Goal: Information Seeking & Learning: Learn about a topic

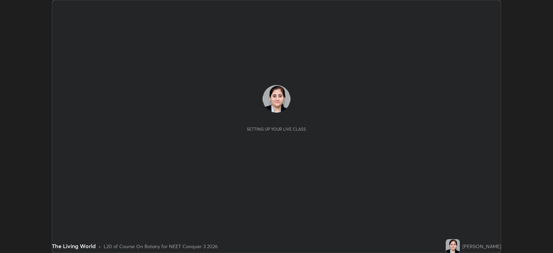
scroll to position [253, 553]
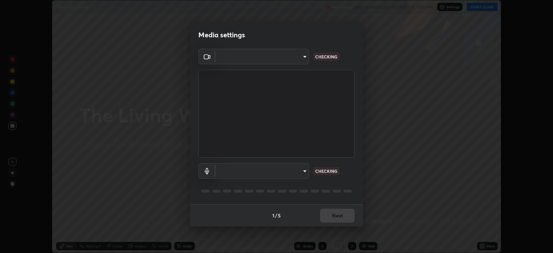
type input "db11550c6627cd1456fd7c992929e7e19338e9c76f4b1d491d27fd0e93a561d0"
type input "d805ff438e7078c1de71cb4717de75612b37844973a4f27df63e8d5766dad93f"
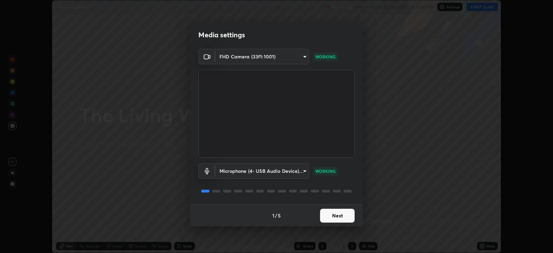
click at [338, 213] on button "Next" at bounding box center [337, 216] width 35 height 14
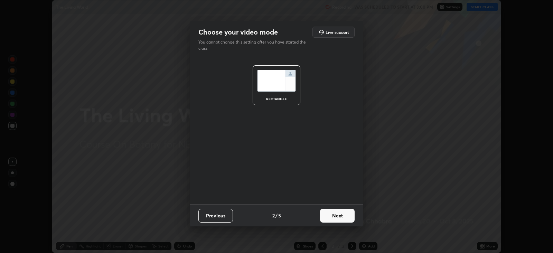
click at [337, 214] on button "Next" at bounding box center [337, 216] width 35 height 14
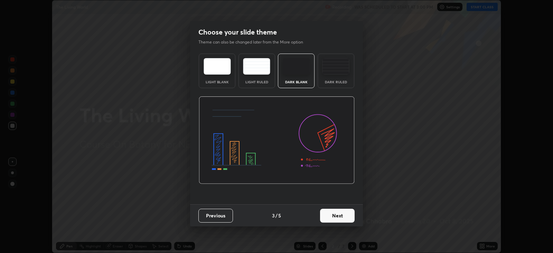
click at [336, 213] on button "Next" at bounding box center [337, 216] width 35 height 14
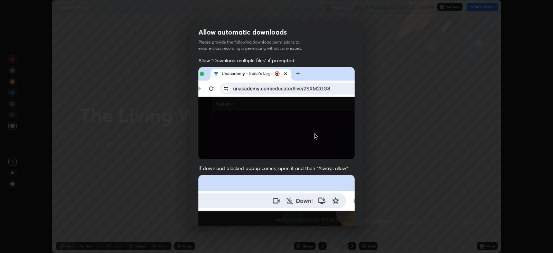
click at [337, 214] on img at bounding box center [276, 250] width 156 height 151
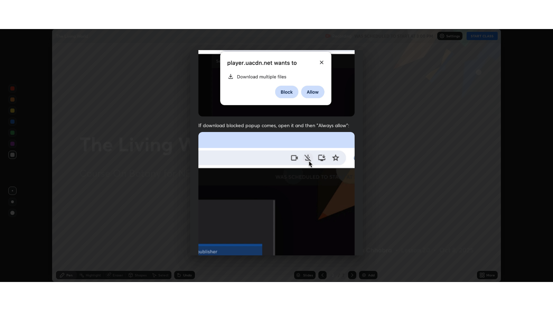
scroll to position [140, 0]
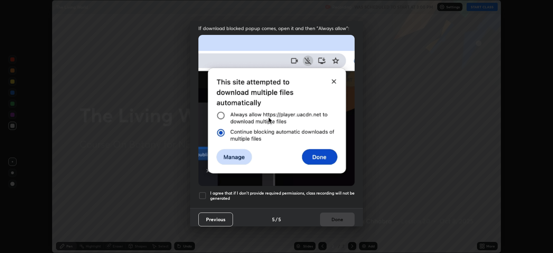
click at [203, 194] on div at bounding box center [202, 196] width 8 height 8
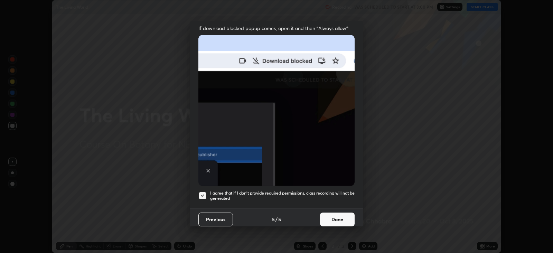
click at [341, 214] on button "Done" at bounding box center [337, 220] width 35 height 14
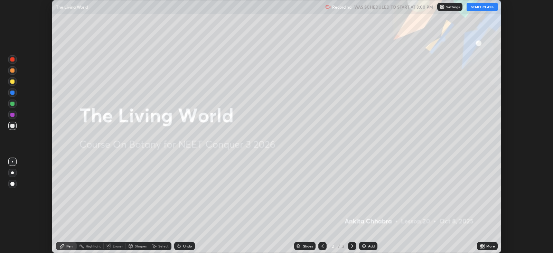
click at [475, 7] on button "START CLASS" at bounding box center [482, 7] width 31 height 8
click at [483, 245] on icon at bounding box center [484, 245] width 2 height 2
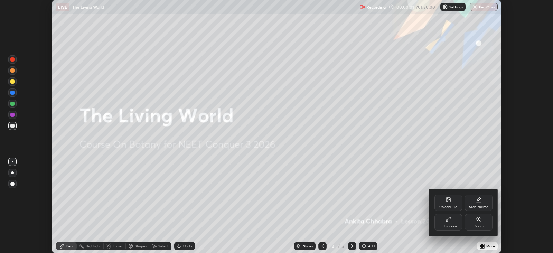
click at [456, 224] on div "Full screen" at bounding box center [449, 222] width 28 height 17
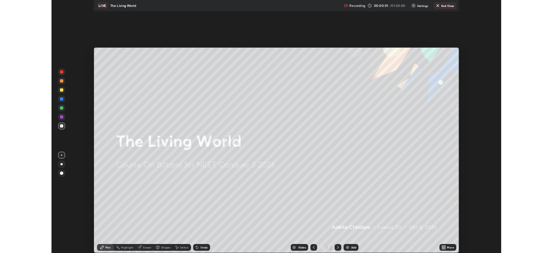
scroll to position [311, 553]
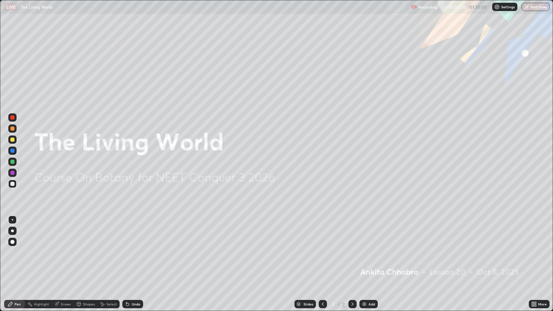
click at [12, 231] on div at bounding box center [12, 231] width 3 height 3
click at [367, 253] on div "Add" at bounding box center [369, 304] width 18 height 8
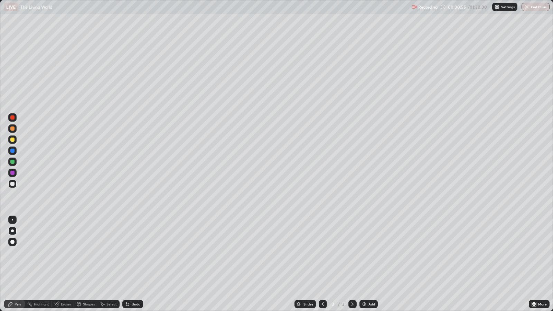
click at [12, 184] on div at bounding box center [12, 184] width 4 height 4
click at [12, 118] on div at bounding box center [12, 117] width 4 height 4
click at [13, 184] on div at bounding box center [12, 184] width 4 height 4
click at [12, 151] on div at bounding box center [12, 151] width 4 height 4
click at [13, 161] on div at bounding box center [12, 162] width 4 height 4
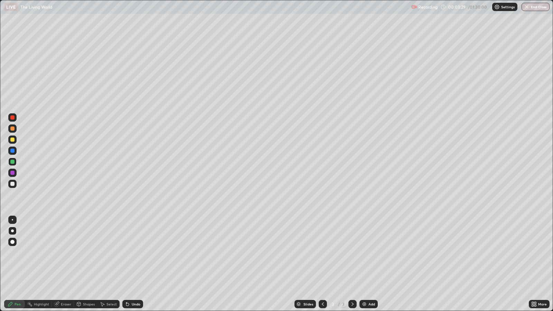
click at [12, 182] on div at bounding box center [12, 184] width 4 height 4
click at [134, 253] on div "Undo" at bounding box center [136, 303] width 9 height 3
click at [13, 150] on div at bounding box center [12, 151] width 4 height 4
click at [15, 161] on div at bounding box center [12, 162] width 8 height 8
click at [16, 184] on div at bounding box center [12, 184] width 8 height 8
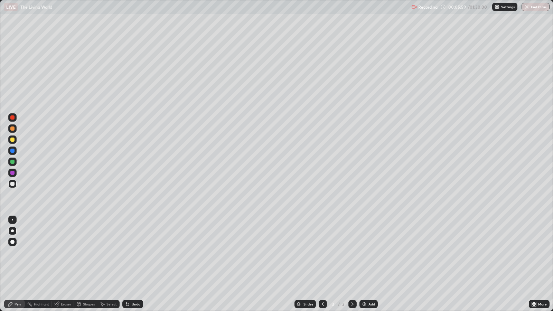
click at [13, 140] on div at bounding box center [12, 140] width 4 height 4
click at [105, 253] on div "Select" at bounding box center [108, 304] width 22 height 8
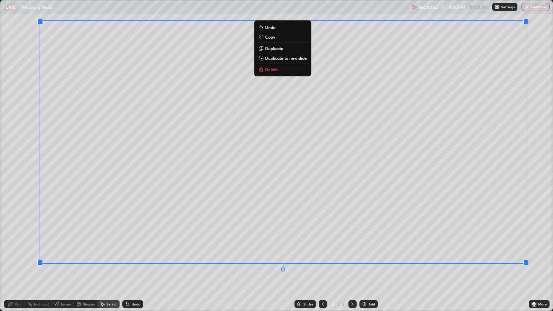
click at [21, 253] on div "Pen" at bounding box center [14, 304] width 21 height 8
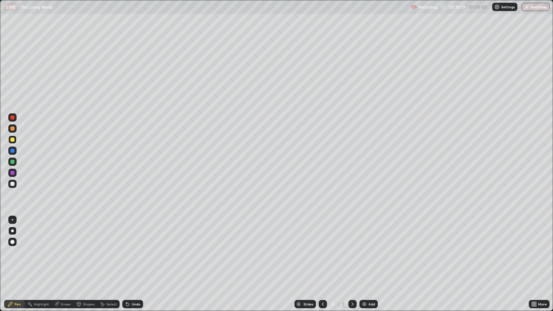
click at [371, 253] on div "Add" at bounding box center [372, 303] width 7 height 3
click at [12, 184] on div at bounding box center [12, 184] width 4 height 4
click at [12, 150] on div at bounding box center [12, 151] width 4 height 4
click at [13, 161] on div at bounding box center [12, 162] width 4 height 4
click at [107, 253] on div "Select" at bounding box center [111, 303] width 10 height 3
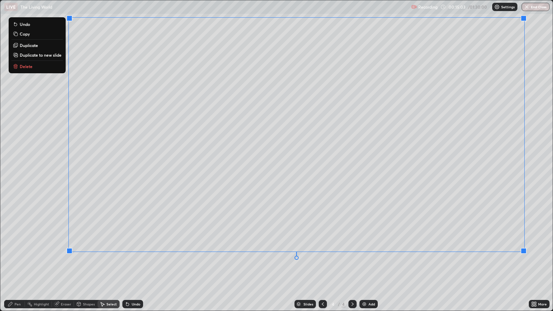
click at [19, 253] on div "Pen" at bounding box center [18, 303] width 6 height 3
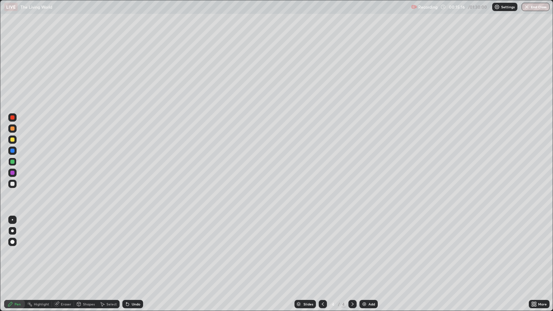
click at [13, 129] on div at bounding box center [12, 129] width 4 height 4
click at [14, 152] on div at bounding box center [12, 151] width 8 height 8
click at [14, 174] on div at bounding box center [12, 173] width 4 height 4
click at [15, 119] on div at bounding box center [12, 117] width 8 height 8
click at [365, 253] on img at bounding box center [365, 304] width 6 height 6
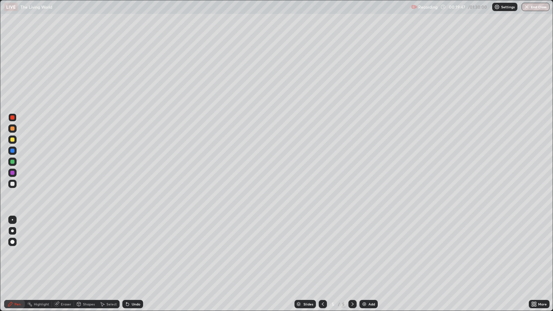
click at [136, 253] on div "Undo" at bounding box center [136, 303] width 9 height 3
click at [135, 253] on div "Undo" at bounding box center [136, 303] width 9 height 3
click at [14, 152] on div at bounding box center [12, 151] width 4 height 4
click at [13, 128] on div at bounding box center [12, 129] width 4 height 4
click at [12, 162] on div at bounding box center [12, 162] width 4 height 4
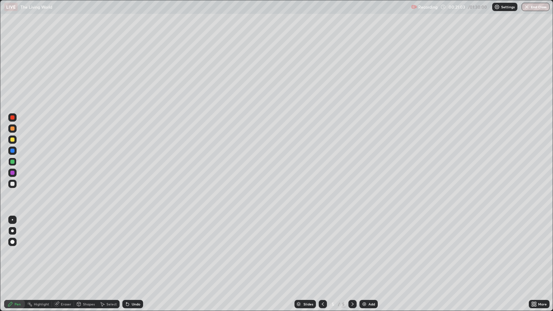
click at [14, 173] on div at bounding box center [12, 173] width 8 height 8
click at [14, 183] on div at bounding box center [12, 184] width 8 height 8
click at [15, 174] on div at bounding box center [12, 173] width 8 height 8
click at [12, 184] on div at bounding box center [12, 184] width 4 height 4
click at [15, 173] on div at bounding box center [12, 173] width 8 height 8
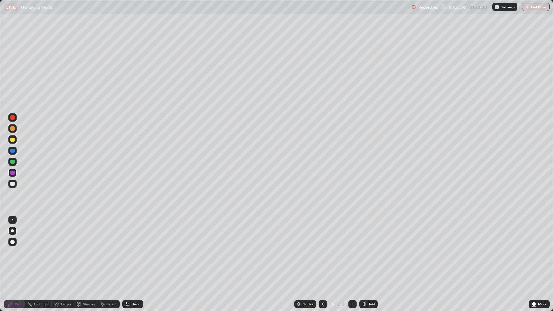
click at [12, 161] on div at bounding box center [12, 162] width 4 height 4
click at [13, 129] on div at bounding box center [12, 129] width 4 height 4
click at [13, 151] on div at bounding box center [12, 151] width 4 height 4
click at [14, 184] on div at bounding box center [12, 184] width 4 height 4
click at [14, 151] on div at bounding box center [12, 151] width 4 height 4
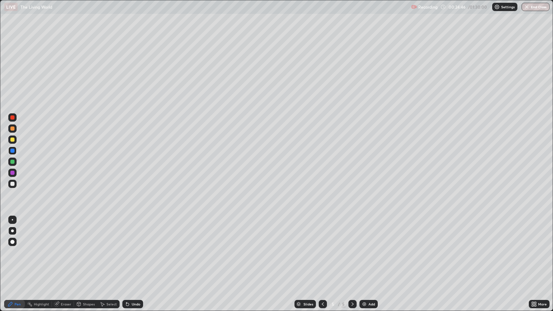
click at [138, 253] on div "Undo" at bounding box center [136, 303] width 9 height 3
click at [67, 253] on div "Eraser" at bounding box center [66, 303] width 10 height 3
click at [18, 253] on div "Pen" at bounding box center [18, 303] width 6 height 3
click at [12, 150] on div at bounding box center [12, 151] width 4 height 4
click at [14, 183] on div at bounding box center [12, 184] width 4 height 4
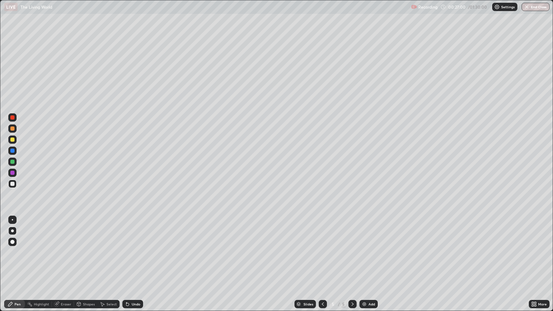
click at [369, 253] on div "Add" at bounding box center [372, 303] width 7 height 3
click at [15, 151] on div at bounding box center [12, 151] width 8 height 8
click at [12, 161] on div at bounding box center [12, 162] width 4 height 4
click at [135, 253] on div "Undo" at bounding box center [136, 303] width 9 height 3
click at [14, 182] on div at bounding box center [12, 184] width 8 height 8
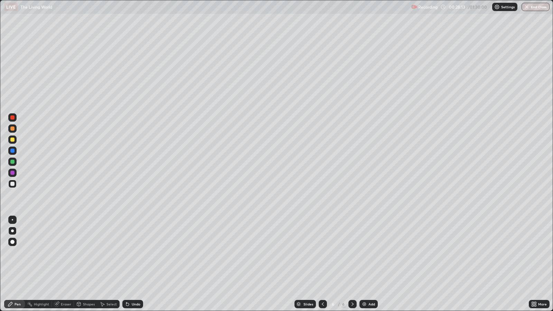
click at [12, 173] on div at bounding box center [12, 173] width 4 height 4
click at [140, 253] on div "Undo" at bounding box center [132, 304] width 21 height 8
click at [139, 253] on div "Undo" at bounding box center [136, 303] width 9 height 3
click at [136, 253] on div "Undo" at bounding box center [136, 303] width 9 height 3
click at [16, 130] on div at bounding box center [12, 128] width 8 height 8
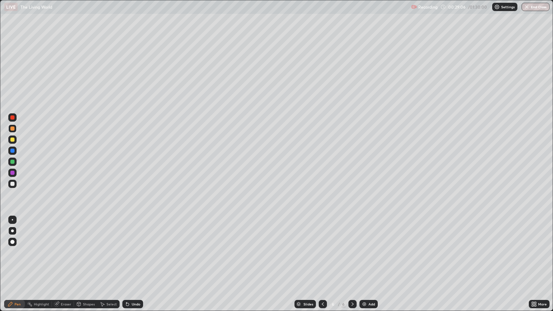
click at [13, 185] on div at bounding box center [12, 184] width 4 height 4
click at [114, 253] on div "Select" at bounding box center [111, 303] width 10 height 3
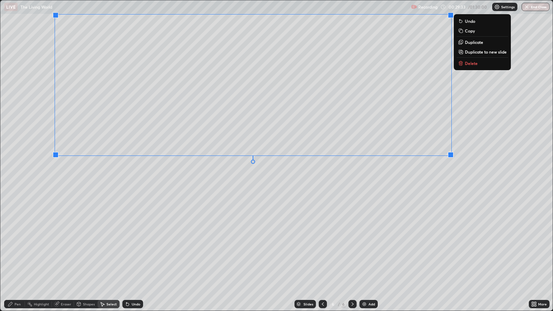
click at [20, 253] on div "Pen" at bounding box center [18, 303] width 6 height 3
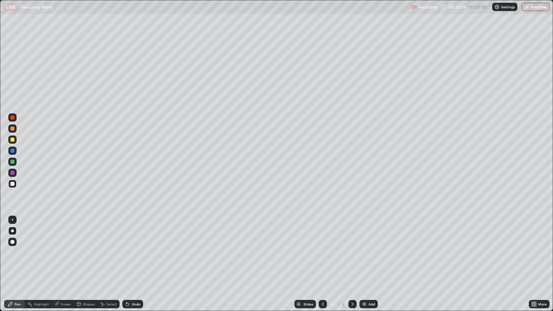
click at [67, 253] on div "Eraser" at bounding box center [66, 303] width 10 height 3
click at [17, 253] on div "Pen" at bounding box center [18, 303] width 6 height 3
click at [12, 128] on div at bounding box center [12, 129] width 4 height 4
click at [13, 118] on div at bounding box center [12, 117] width 4 height 4
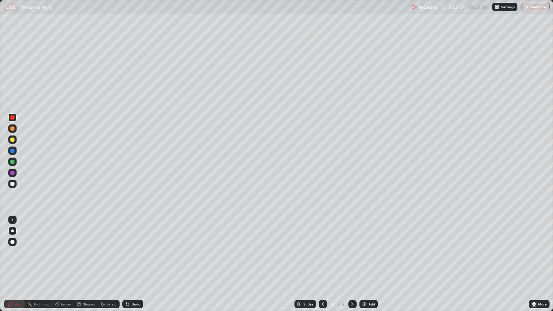
click at [13, 151] on div at bounding box center [12, 151] width 4 height 4
click at [16, 163] on div at bounding box center [12, 162] width 8 height 8
click at [12, 184] on div at bounding box center [12, 184] width 4 height 4
click at [14, 152] on div at bounding box center [12, 151] width 8 height 8
click at [14, 140] on div at bounding box center [12, 140] width 4 height 4
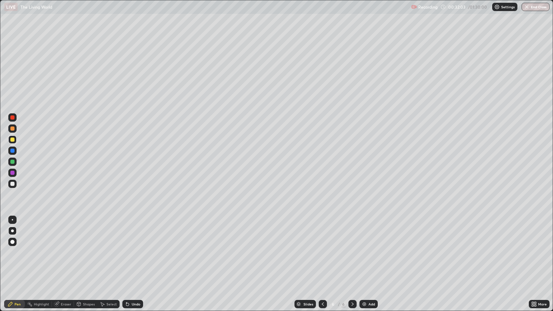
click at [135, 253] on div "Undo" at bounding box center [136, 303] width 9 height 3
click at [136, 253] on div "Undo" at bounding box center [136, 303] width 9 height 3
click at [137, 253] on div "Undo" at bounding box center [136, 303] width 9 height 3
click at [138, 253] on div "Undo" at bounding box center [136, 303] width 9 height 3
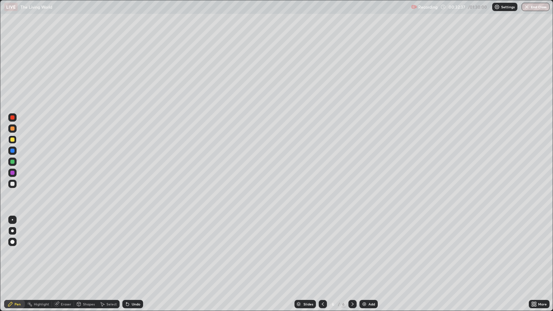
click at [12, 172] on div at bounding box center [12, 173] width 4 height 4
click at [371, 253] on div "Add" at bounding box center [372, 303] width 7 height 3
click at [18, 253] on div "Pen" at bounding box center [18, 303] width 6 height 3
click at [321, 253] on icon at bounding box center [323, 304] width 6 height 6
click at [351, 253] on icon at bounding box center [353, 304] width 6 height 6
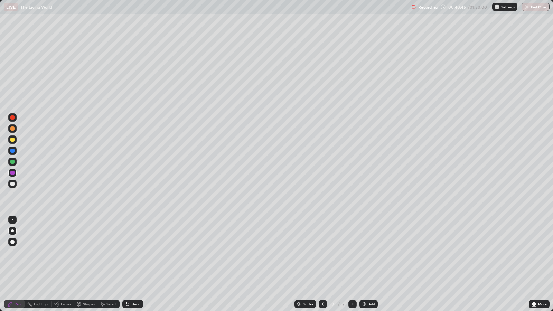
click at [14, 183] on div at bounding box center [12, 184] width 4 height 4
click at [13, 173] on div at bounding box center [12, 173] width 4 height 4
click at [15, 163] on div at bounding box center [12, 162] width 8 height 8
click at [14, 183] on div at bounding box center [12, 184] width 4 height 4
click at [13, 128] on div at bounding box center [12, 129] width 4 height 4
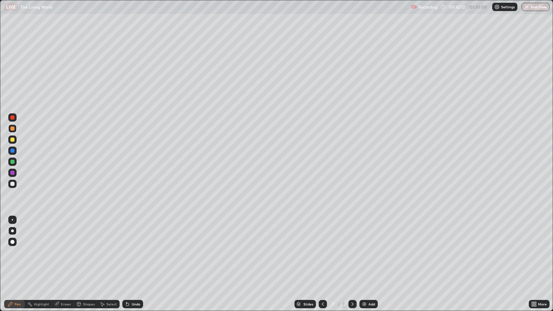
click at [13, 184] on div at bounding box center [12, 184] width 4 height 4
click at [12, 129] on div at bounding box center [12, 129] width 4 height 4
click at [13, 173] on div at bounding box center [12, 173] width 4 height 4
click at [109, 253] on div "Select" at bounding box center [111, 303] width 10 height 3
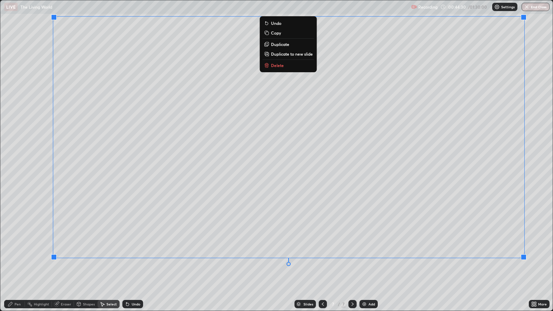
click at [18, 253] on div "Pen" at bounding box center [18, 303] width 6 height 3
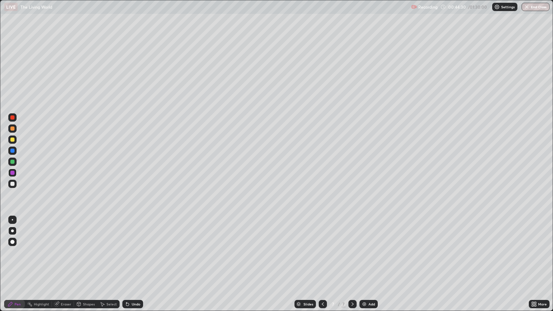
click at [14, 128] on div at bounding box center [12, 129] width 4 height 4
click at [16, 185] on div at bounding box center [12, 184] width 8 height 8
click at [12, 161] on div at bounding box center [12, 162] width 4 height 4
click at [137, 253] on div "Undo" at bounding box center [132, 304] width 21 height 8
click at [138, 253] on div "Undo" at bounding box center [136, 303] width 9 height 3
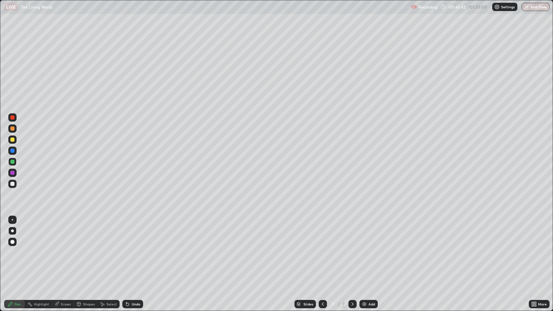
click at [137, 253] on div "Undo" at bounding box center [136, 303] width 9 height 3
click at [369, 253] on div "Add" at bounding box center [372, 303] width 7 height 3
click at [14, 185] on div at bounding box center [12, 184] width 4 height 4
click at [107, 253] on div "Select" at bounding box center [111, 303] width 10 height 3
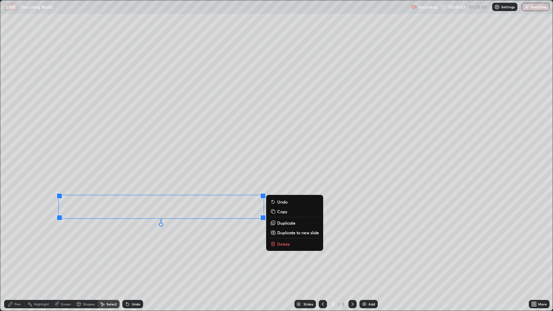
click at [19, 253] on div "Pen" at bounding box center [18, 303] width 6 height 3
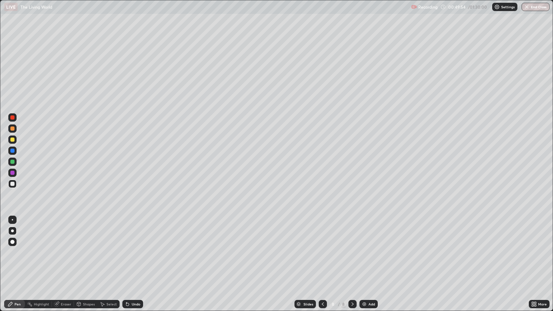
click at [13, 162] on div at bounding box center [12, 162] width 4 height 4
click at [13, 183] on div at bounding box center [12, 184] width 4 height 4
click at [14, 163] on div at bounding box center [12, 162] width 4 height 4
click at [13, 173] on div at bounding box center [12, 173] width 4 height 4
click at [14, 186] on div at bounding box center [12, 184] width 8 height 8
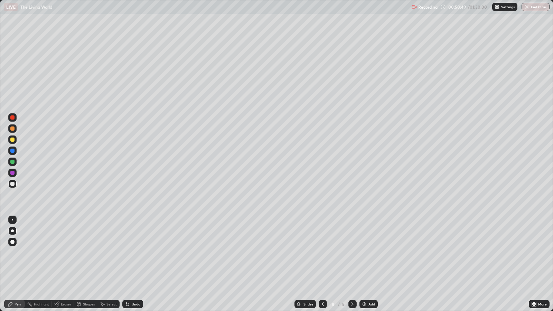
click at [12, 150] on div at bounding box center [12, 151] width 4 height 4
click at [16, 177] on div at bounding box center [12, 172] width 8 height 11
click at [14, 151] on div at bounding box center [12, 151] width 8 height 8
click at [371, 253] on div "Add" at bounding box center [372, 303] width 7 height 3
click at [13, 140] on div at bounding box center [12, 140] width 4 height 4
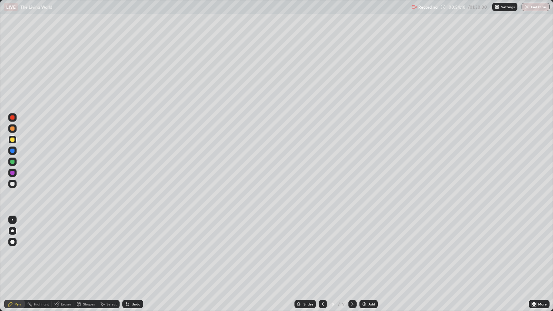
click at [15, 185] on div at bounding box center [12, 184] width 8 height 8
click at [15, 161] on div at bounding box center [12, 162] width 8 height 8
click at [136, 253] on div "Undo" at bounding box center [136, 303] width 9 height 3
click at [137, 253] on div "Undo" at bounding box center [136, 303] width 9 height 3
click at [12, 150] on div at bounding box center [12, 151] width 4 height 4
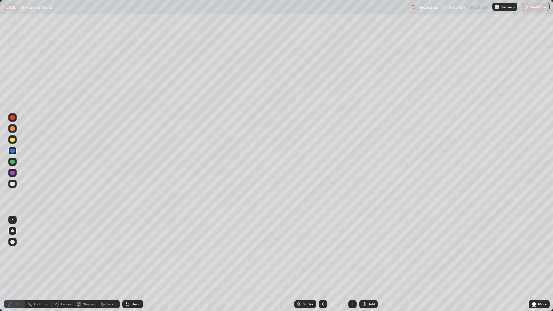
click at [366, 253] on div "Add" at bounding box center [369, 304] width 18 height 8
click at [13, 173] on div at bounding box center [12, 173] width 4 height 4
click at [13, 128] on div at bounding box center [12, 129] width 4 height 4
click at [14, 175] on div at bounding box center [12, 173] width 8 height 8
click at [14, 183] on div at bounding box center [12, 184] width 8 height 8
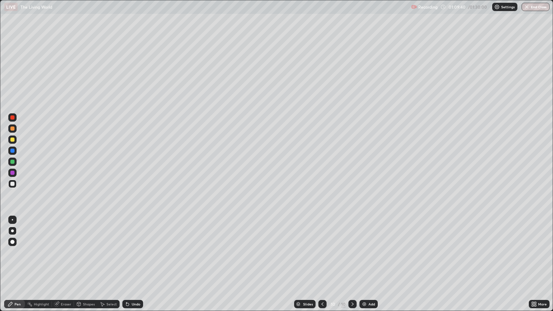
click at [15, 162] on div at bounding box center [12, 162] width 8 height 8
click at [109, 253] on div "Select" at bounding box center [111, 303] width 10 height 3
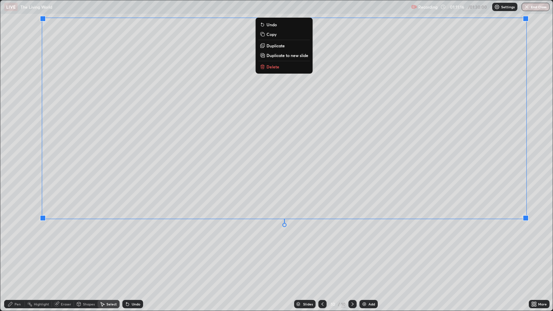
click at [23, 253] on div "Pen" at bounding box center [14, 304] width 21 height 8
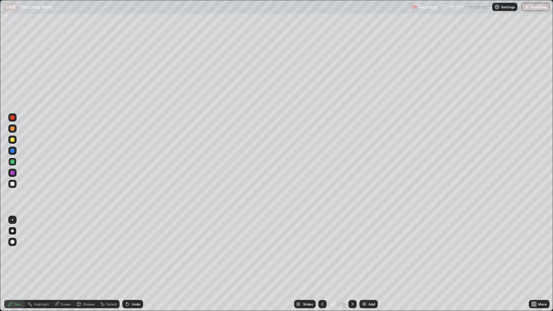
click at [86, 253] on div "Shapes" at bounding box center [89, 303] width 12 height 3
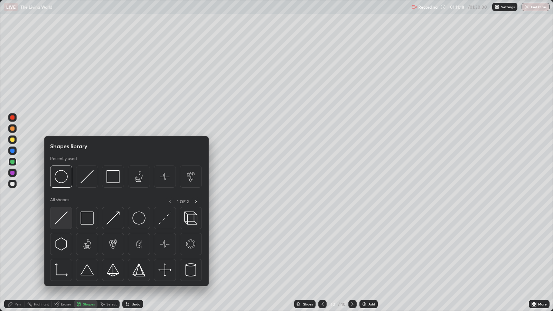
click at [55, 223] on img at bounding box center [61, 218] width 13 height 13
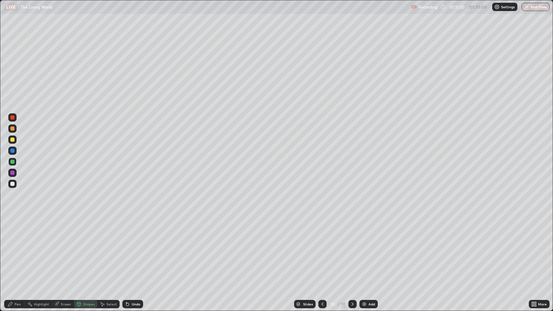
click at [64, 253] on div "Eraser" at bounding box center [66, 303] width 10 height 3
click at [17, 253] on div "Pen" at bounding box center [18, 303] width 6 height 3
click at [12, 173] on div at bounding box center [12, 173] width 4 height 4
click at [142, 253] on div "Undo" at bounding box center [132, 304] width 21 height 8
click at [371, 253] on div "Add" at bounding box center [372, 303] width 7 height 3
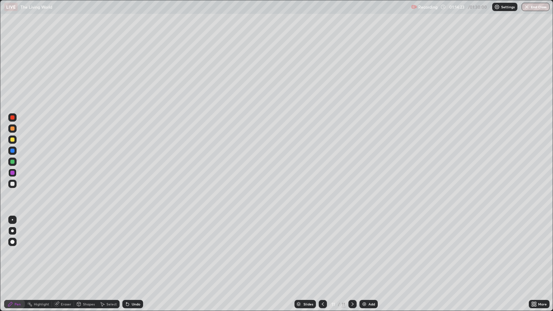
click at [14, 184] on div at bounding box center [12, 184] width 4 height 4
click at [13, 128] on div at bounding box center [12, 129] width 4 height 4
click at [126, 253] on icon at bounding box center [127, 304] width 3 height 3
click at [135, 253] on div "Undo" at bounding box center [136, 303] width 9 height 3
click at [135, 253] on div "Undo" at bounding box center [132, 304] width 21 height 8
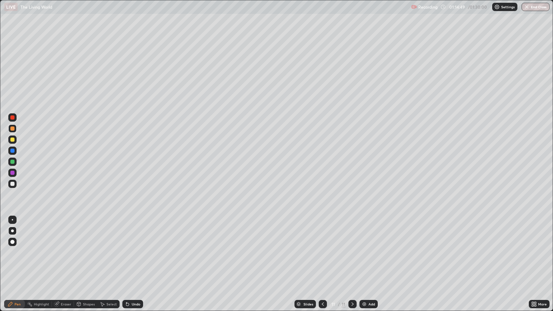
click at [135, 253] on div "Undo" at bounding box center [132, 304] width 21 height 8
click at [135, 253] on div "Undo" at bounding box center [136, 303] width 9 height 3
click at [13, 161] on div at bounding box center [12, 162] width 4 height 4
click at [12, 184] on div at bounding box center [12, 184] width 4 height 4
click at [15, 152] on div at bounding box center [12, 151] width 8 height 8
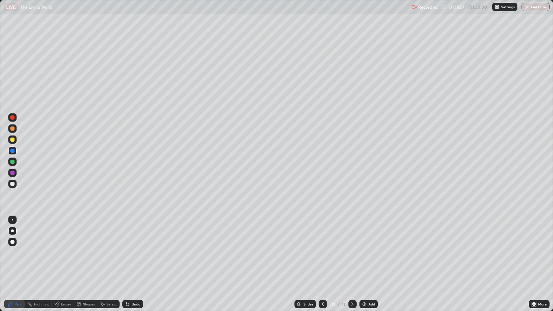
click at [370, 253] on div "Add" at bounding box center [372, 303] width 7 height 3
click at [15, 173] on div at bounding box center [12, 173] width 8 height 8
click at [13, 184] on div at bounding box center [12, 184] width 4 height 4
click at [14, 130] on div at bounding box center [12, 128] width 8 height 8
click at [65, 253] on div "Eraser" at bounding box center [66, 303] width 10 height 3
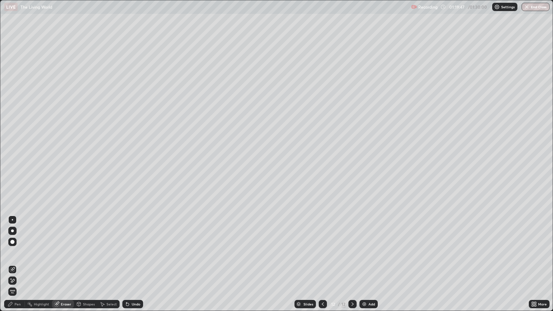
click at [17, 253] on div "Pen" at bounding box center [18, 303] width 6 height 3
click at [13, 141] on div at bounding box center [12, 140] width 4 height 4
click at [12, 151] on div at bounding box center [12, 151] width 4 height 4
click at [13, 172] on div at bounding box center [12, 173] width 4 height 4
click at [14, 184] on div at bounding box center [12, 184] width 4 height 4
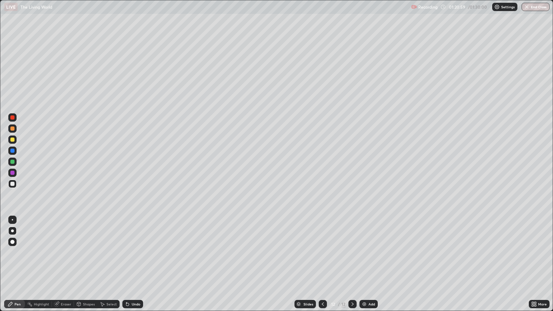
click at [113, 253] on div "Select" at bounding box center [111, 303] width 10 height 3
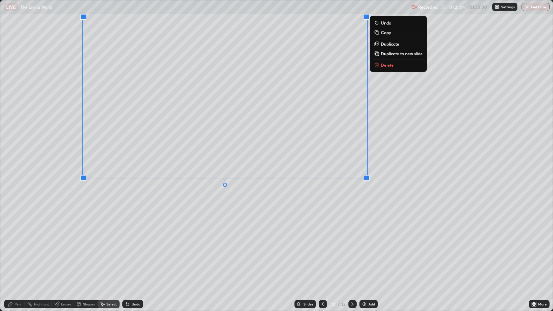
click at [22, 253] on div "Pen" at bounding box center [14, 304] width 21 height 8
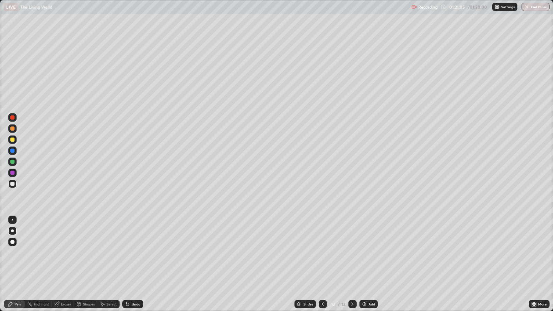
click at [13, 175] on div at bounding box center [12, 173] width 8 height 8
click at [13, 141] on div at bounding box center [12, 140] width 4 height 4
click at [14, 184] on div at bounding box center [12, 184] width 4 height 4
click at [13, 117] on div at bounding box center [12, 117] width 4 height 4
click at [136, 253] on div "Undo" at bounding box center [136, 303] width 9 height 3
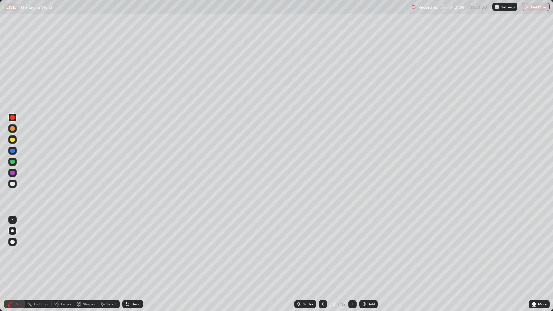
click at [135, 253] on div "Undo" at bounding box center [136, 303] width 9 height 3
click at [140, 253] on div "Undo" at bounding box center [132, 304] width 21 height 8
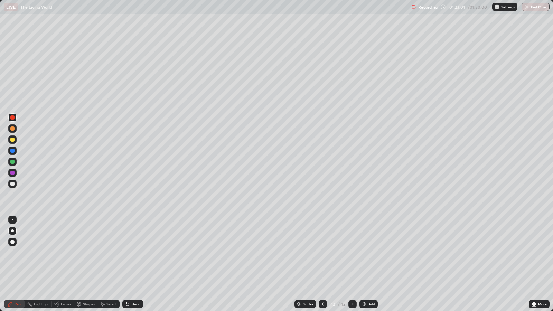
click at [106, 253] on div "Select" at bounding box center [108, 304] width 22 height 8
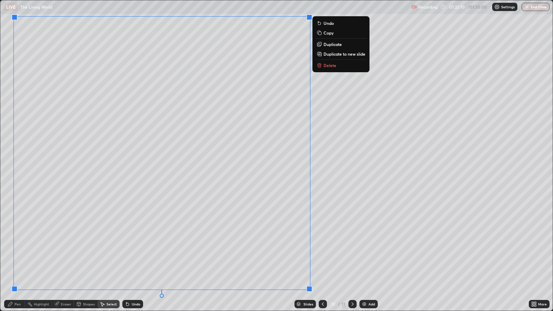
click at [335, 253] on div "0 ° Undo Copy Duplicate Duplicate to new slide Delete" at bounding box center [276, 155] width 552 height 310
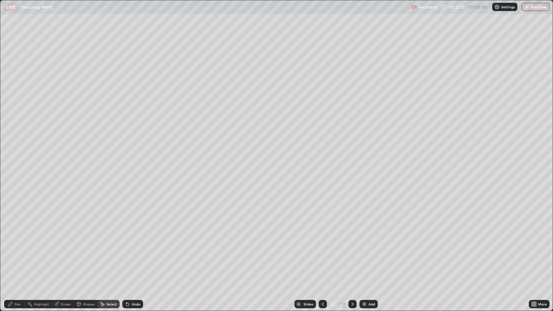
click at [22, 253] on div "Pen" at bounding box center [14, 304] width 21 height 8
click at [137, 253] on div "Undo" at bounding box center [136, 303] width 9 height 3
click at [138, 253] on div "Undo" at bounding box center [136, 303] width 9 height 3
click at [140, 253] on div "Undo" at bounding box center [132, 304] width 21 height 8
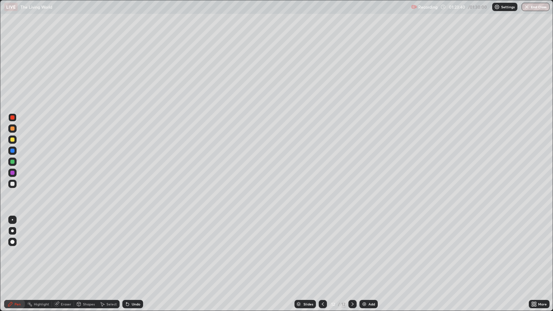
click at [13, 184] on div at bounding box center [12, 184] width 4 height 4
click at [15, 161] on div at bounding box center [12, 162] width 8 height 8
click at [13, 128] on div at bounding box center [12, 129] width 4 height 4
click at [13, 184] on div at bounding box center [12, 184] width 4 height 4
click at [14, 162] on div at bounding box center [12, 162] width 8 height 8
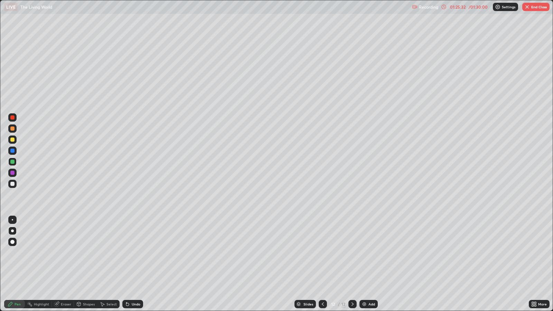
click at [16, 173] on div at bounding box center [12, 173] width 8 height 8
click at [139, 253] on div "Undo" at bounding box center [136, 303] width 9 height 3
click at [137, 253] on div "Undo" at bounding box center [136, 303] width 9 height 3
click at [14, 182] on div at bounding box center [12, 184] width 4 height 4
click at [474, 253] on div "Slides 12 / 12 Add" at bounding box center [336, 304] width 386 height 14
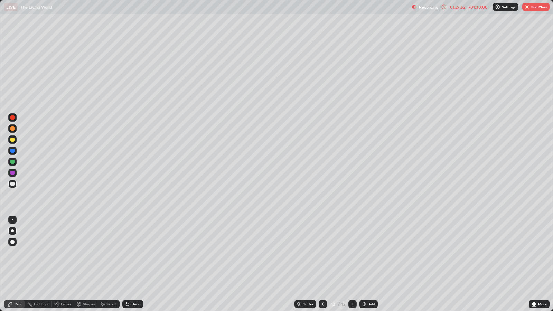
click at [13, 119] on div at bounding box center [12, 117] width 8 height 8
click at [527, 7] on img "button" at bounding box center [527, 7] width 6 height 6
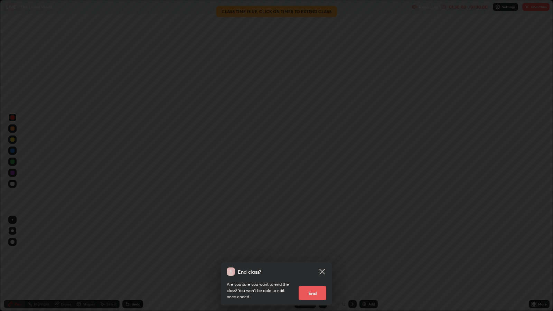
click at [315, 253] on button "End" at bounding box center [313, 293] width 28 height 14
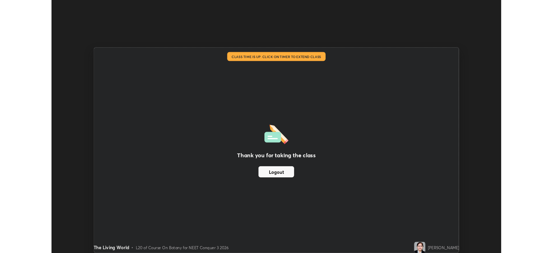
scroll to position [34317, 34016]
